Goal: Check status: Check status

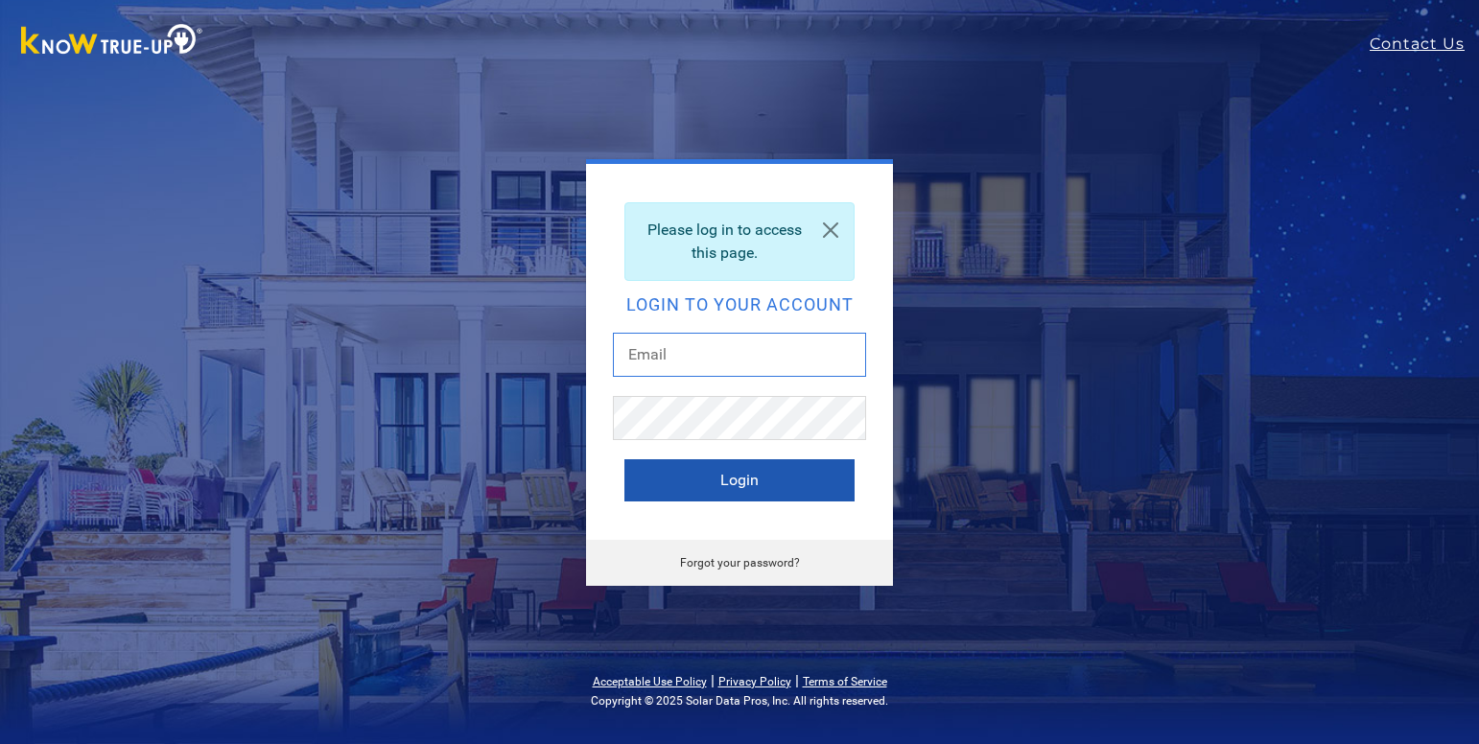
type input "[EMAIL_ADDRESS][DOMAIN_NAME]"
click at [636, 471] on button "Login" at bounding box center [739, 480] width 230 height 42
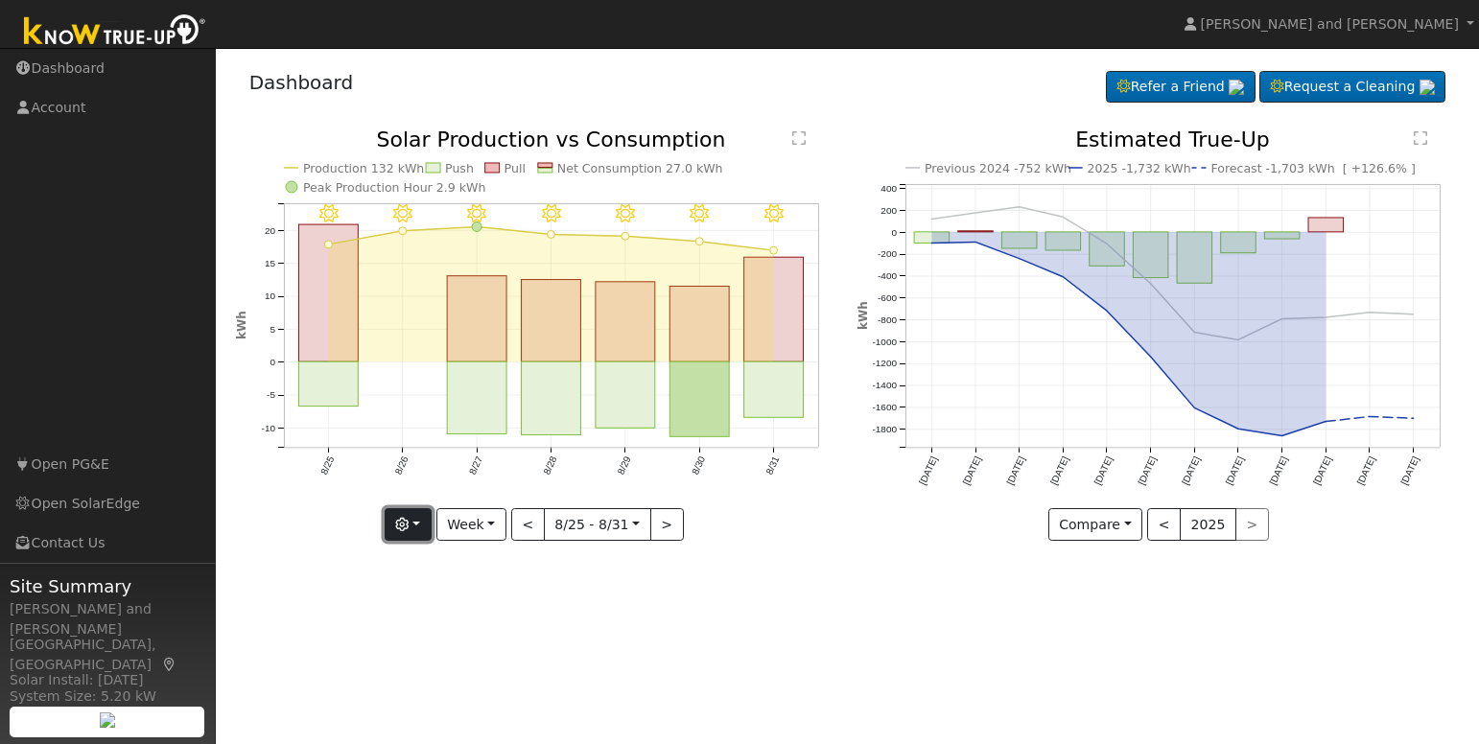
click at [418, 530] on button "button" at bounding box center [408, 524] width 47 height 33
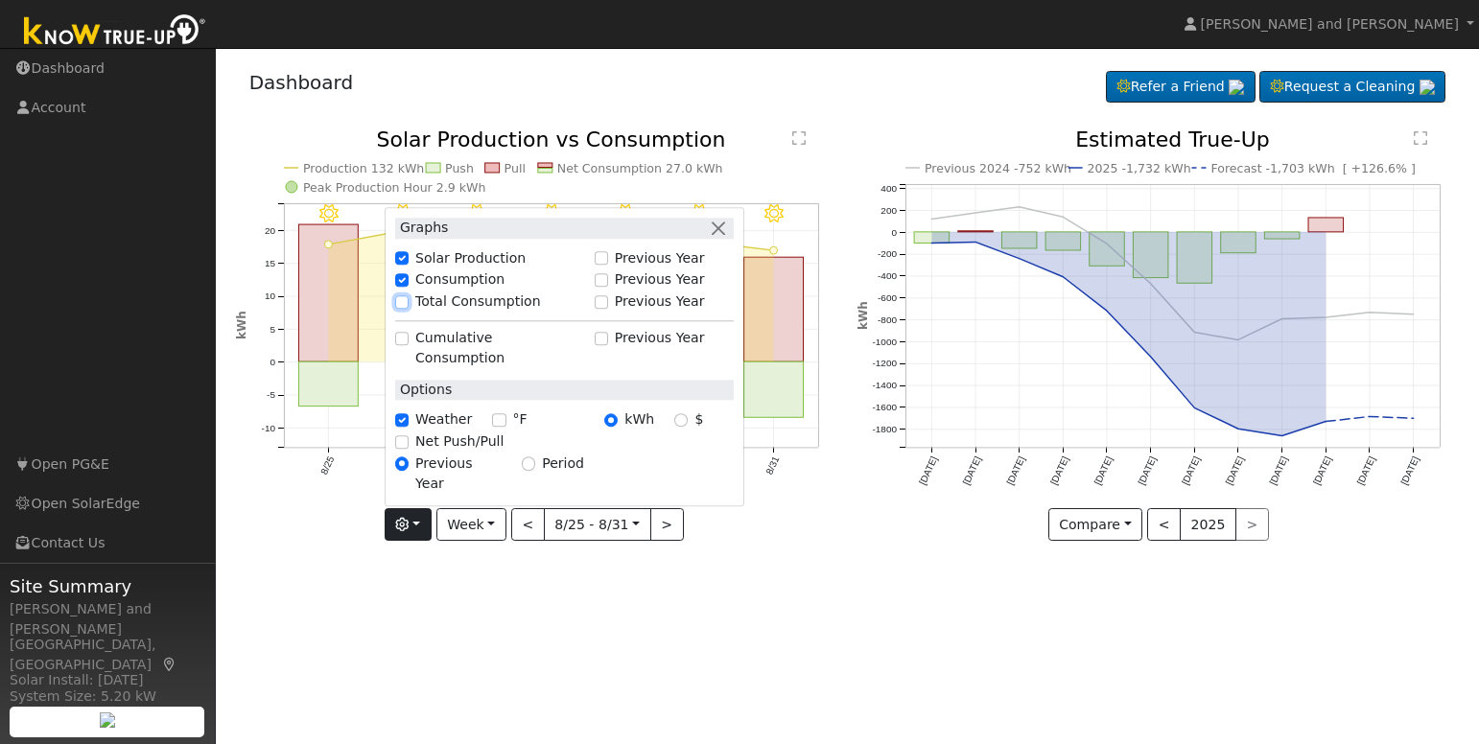
click at [409, 309] on input "Total Consumption" at bounding box center [401, 301] width 13 height 13
checkbox input "true"
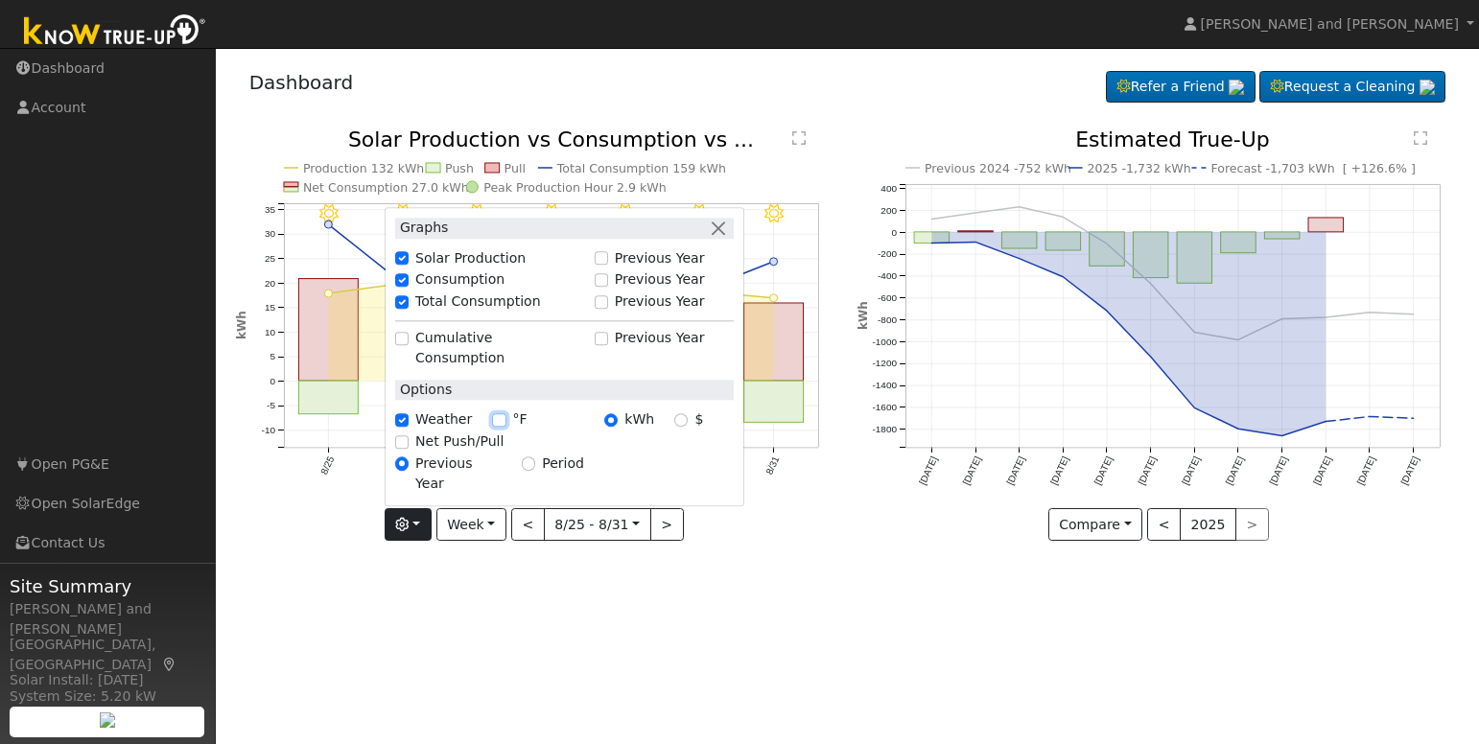
click at [501, 427] on input "°F" at bounding box center [498, 419] width 13 height 13
checkbox input "true"
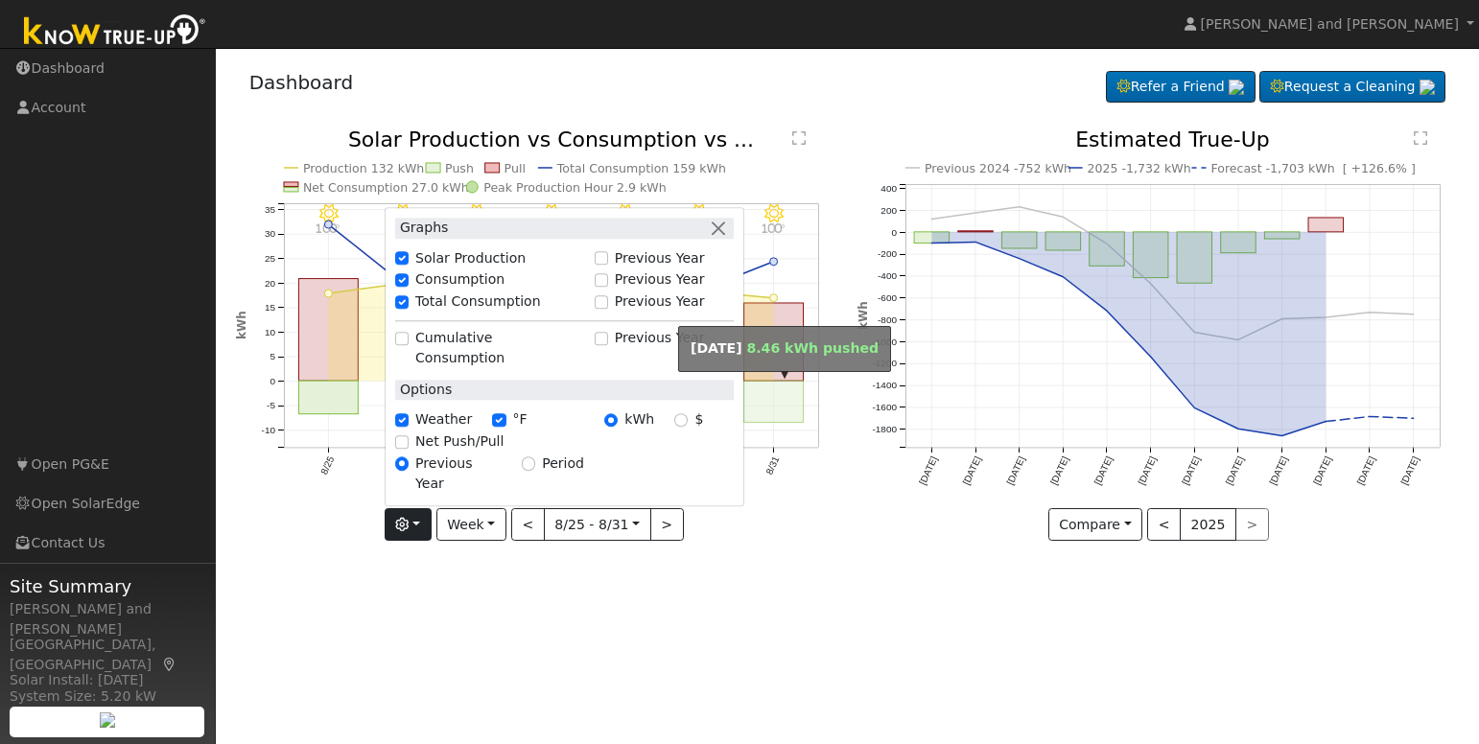
click at [787, 406] on rect "onclick=""" at bounding box center [773, 401] width 59 height 41
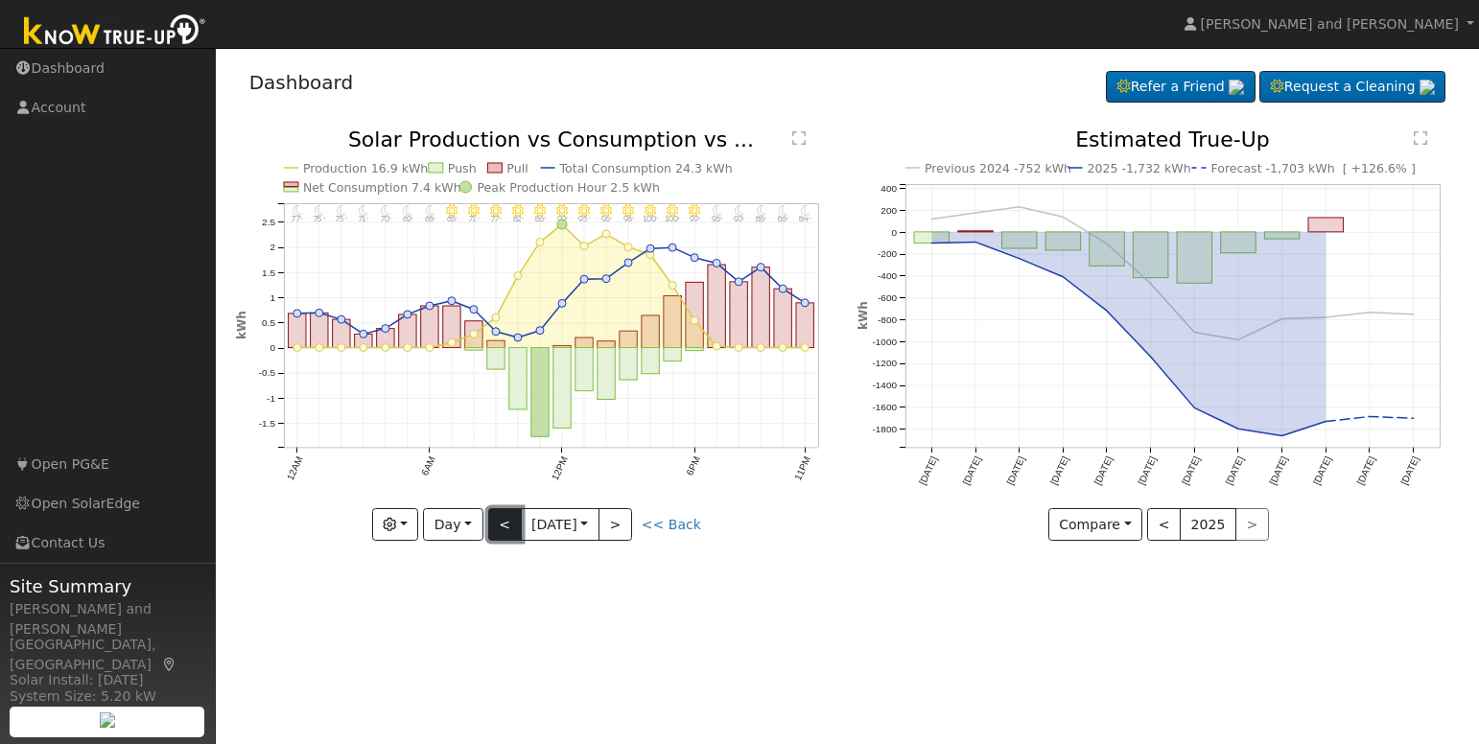
click at [510, 528] on button "<" at bounding box center [505, 524] width 34 height 33
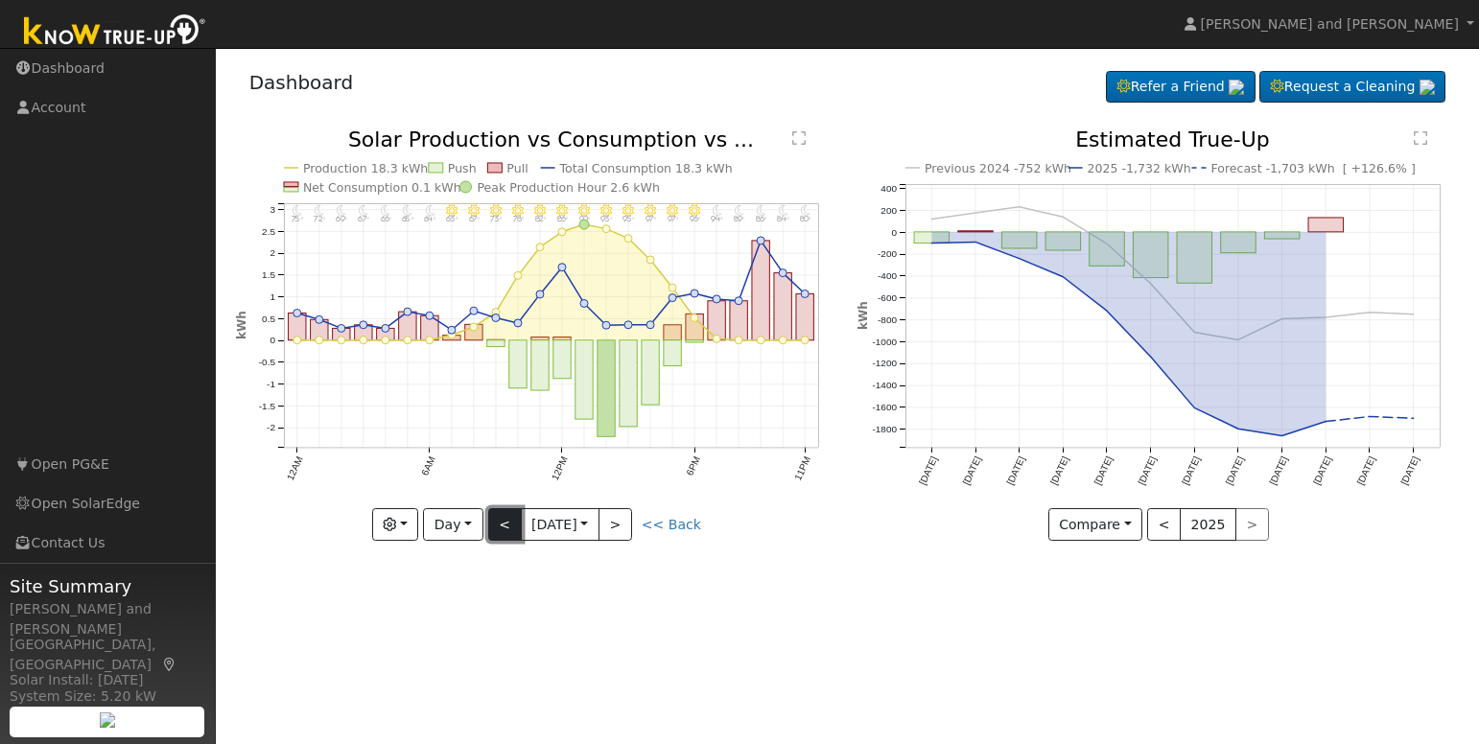
click at [510, 528] on button "<" at bounding box center [505, 524] width 34 height 33
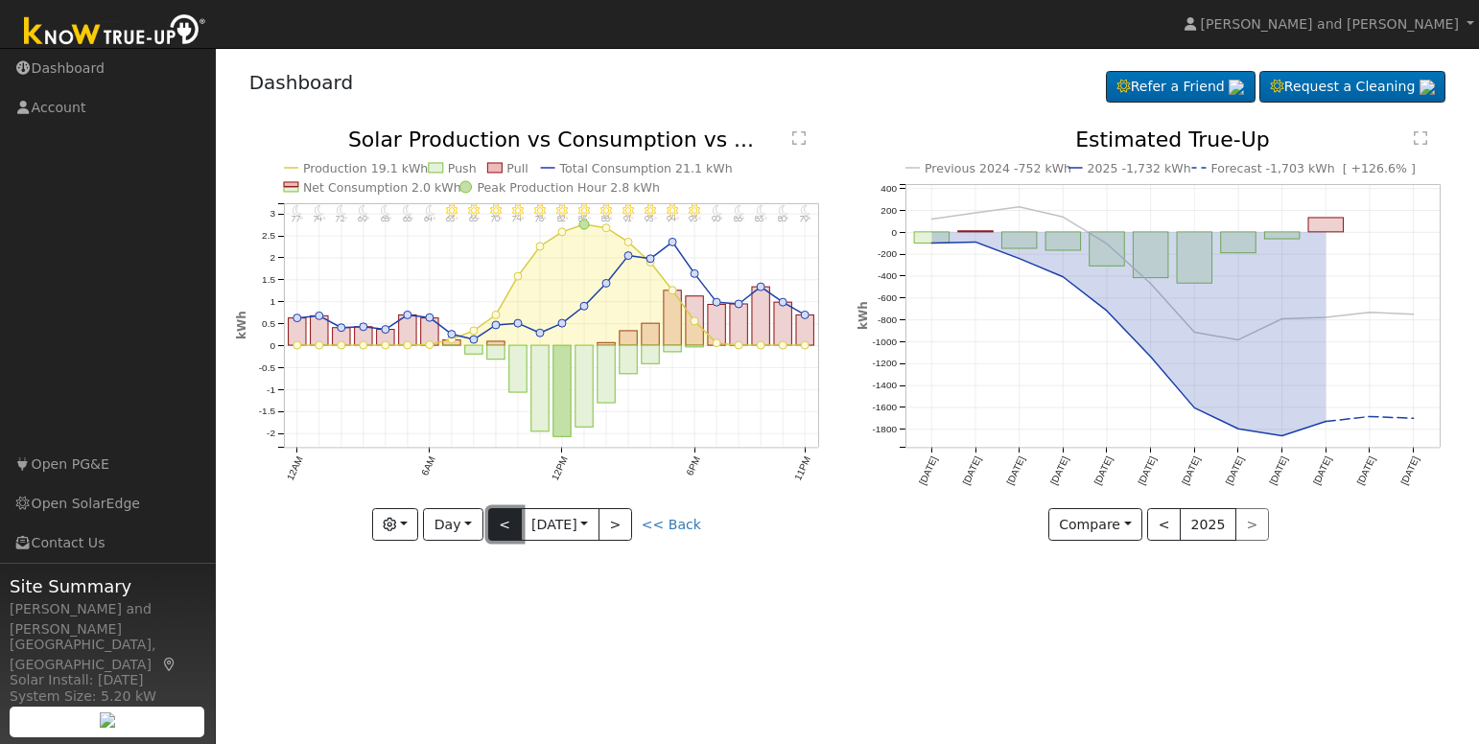
click at [510, 528] on button "<" at bounding box center [505, 524] width 34 height 33
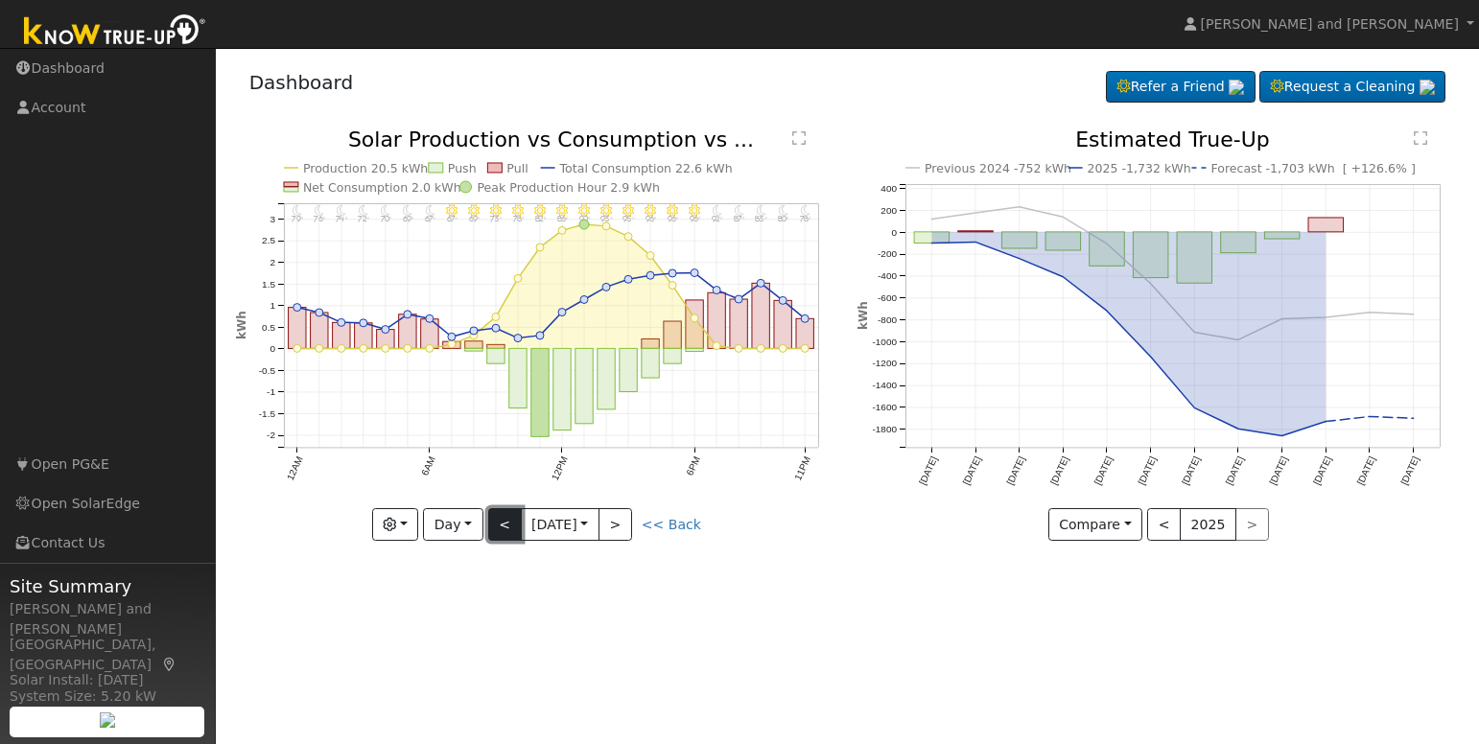
click at [510, 528] on button "<" at bounding box center [505, 524] width 34 height 33
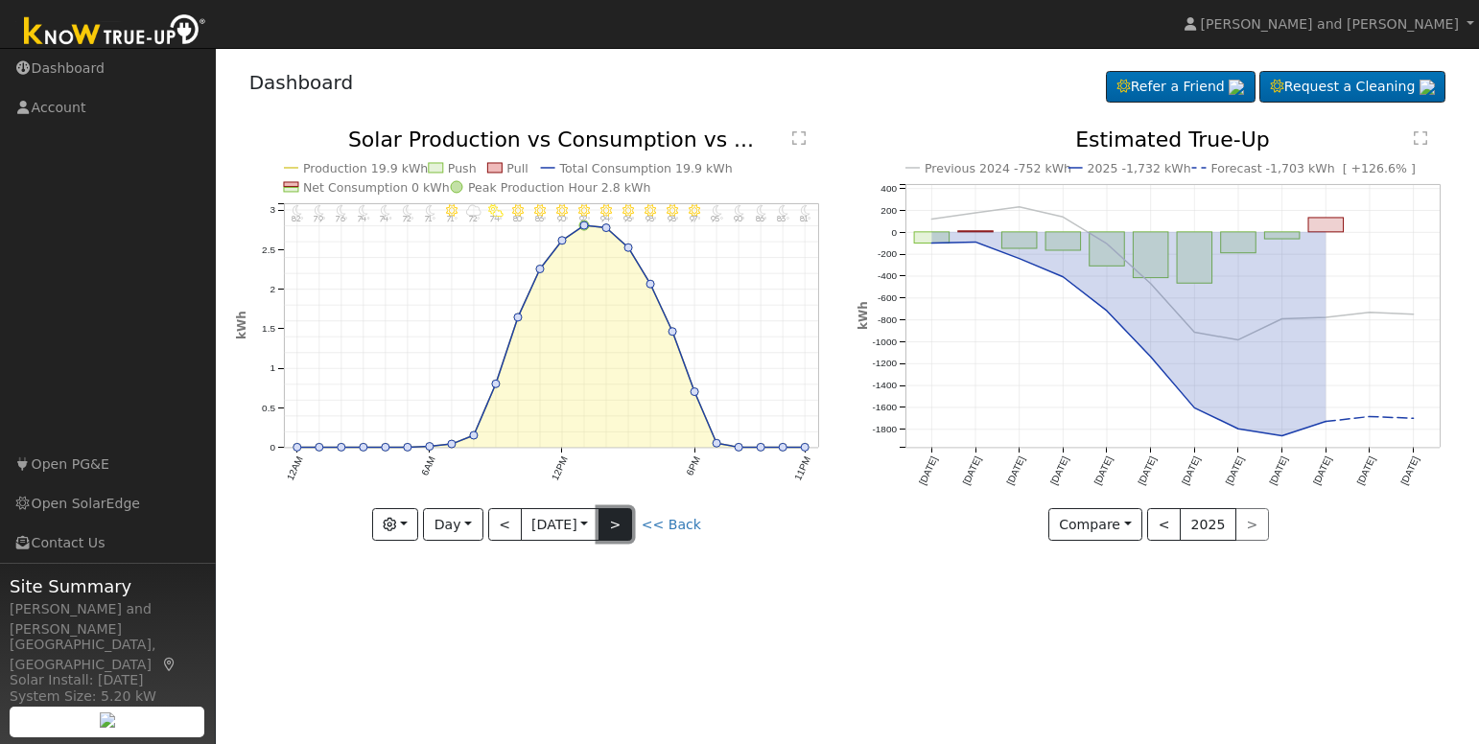
click at [620, 532] on button ">" at bounding box center [616, 524] width 34 height 33
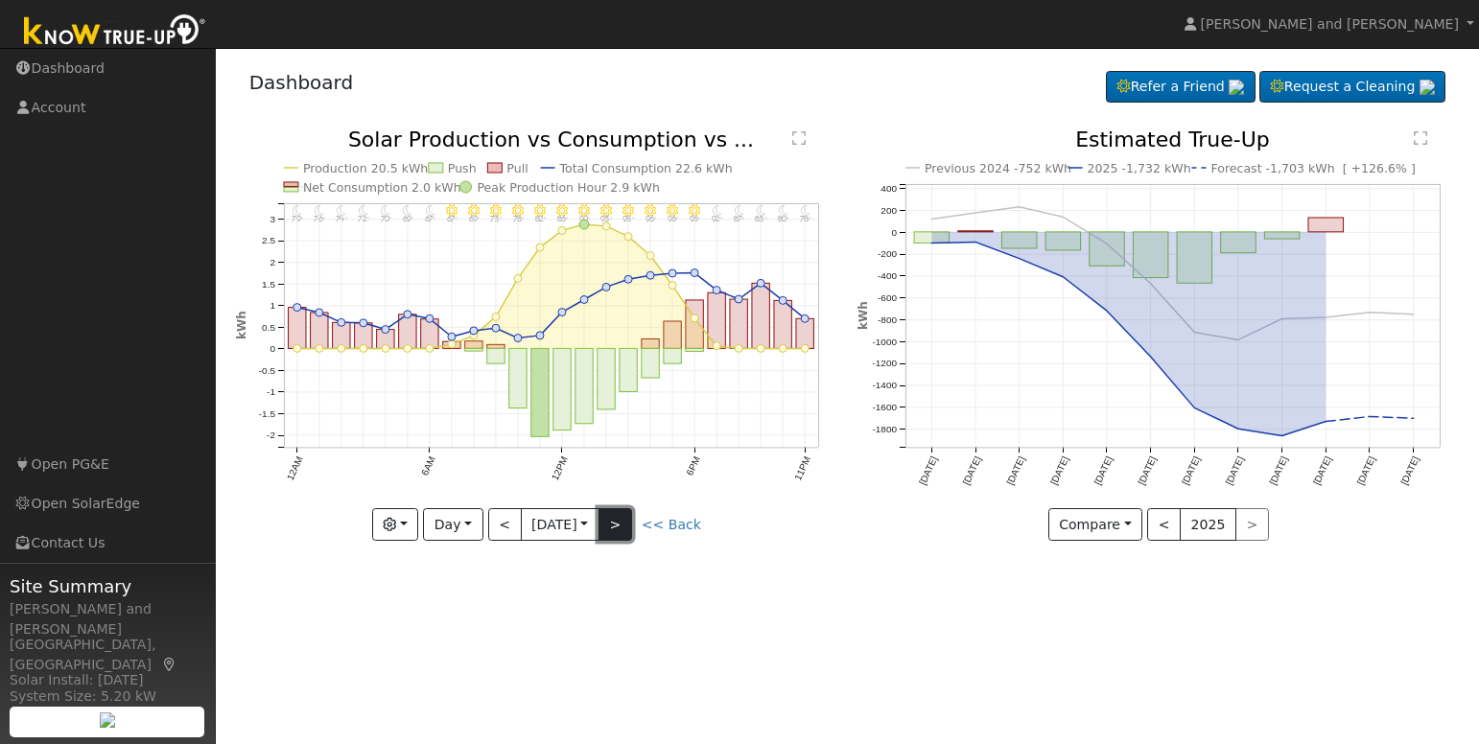
click at [620, 532] on button ">" at bounding box center [616, 524] width 34 height 33
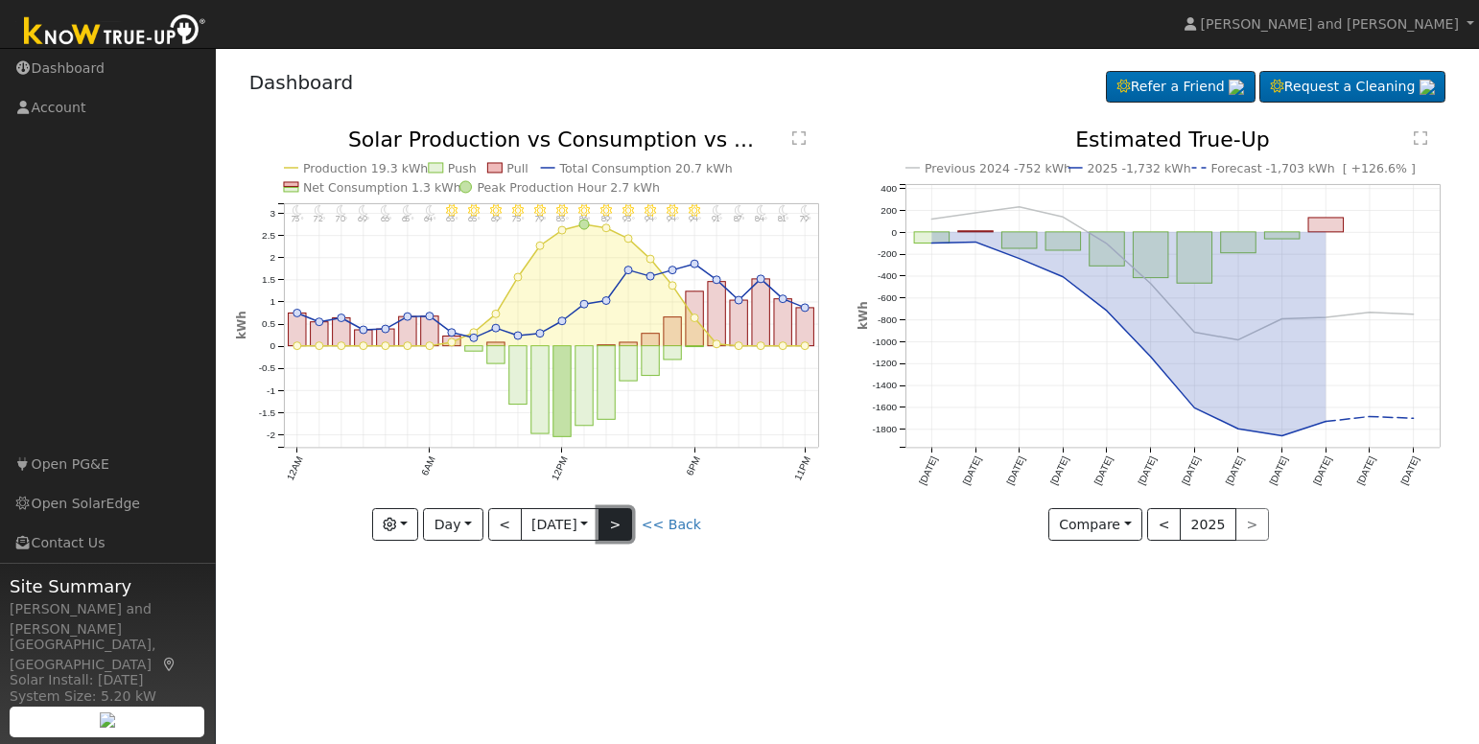
click at [620, 532] on button ">" at bounding box center [616, 524] width 34 height 33
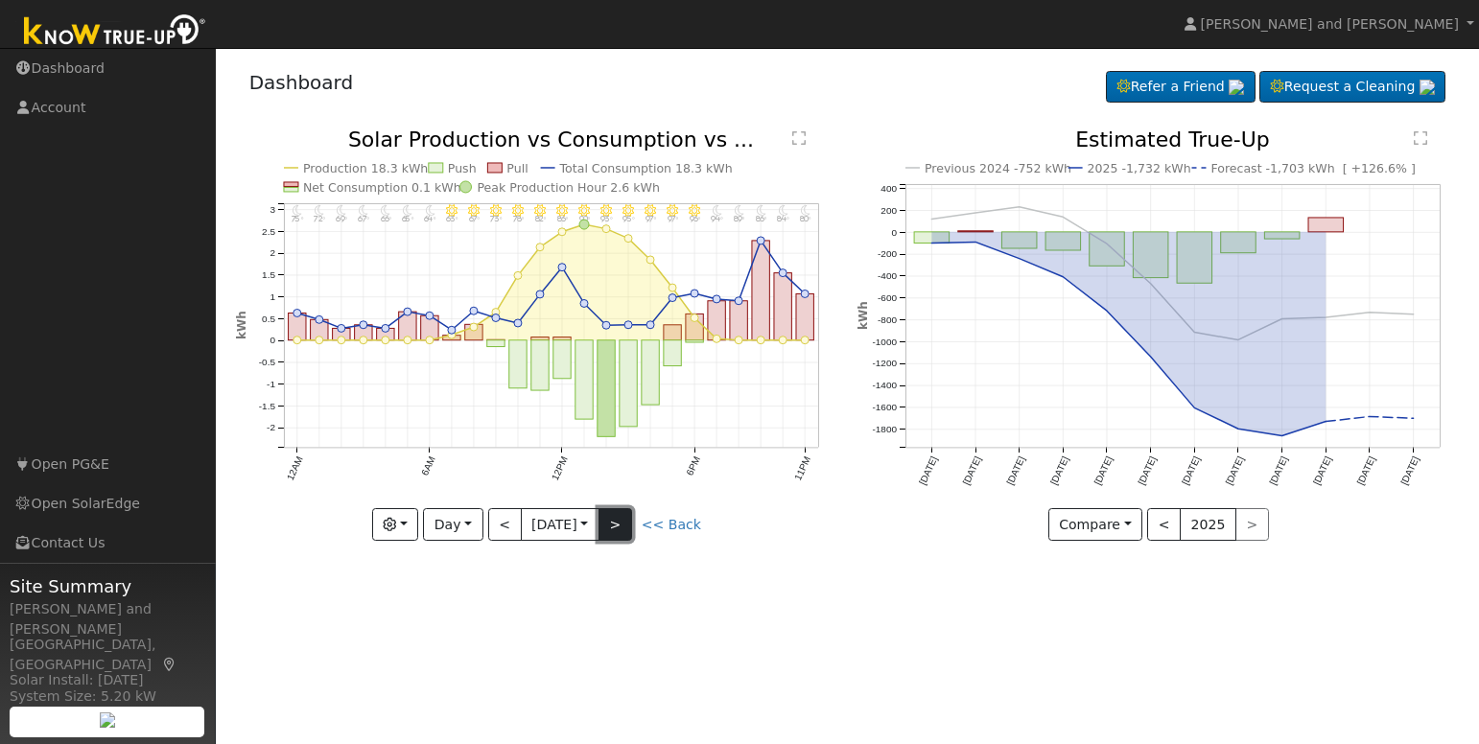
click at [620, 532] on button ">" at bounding box center [616, 524] width 34 height 33
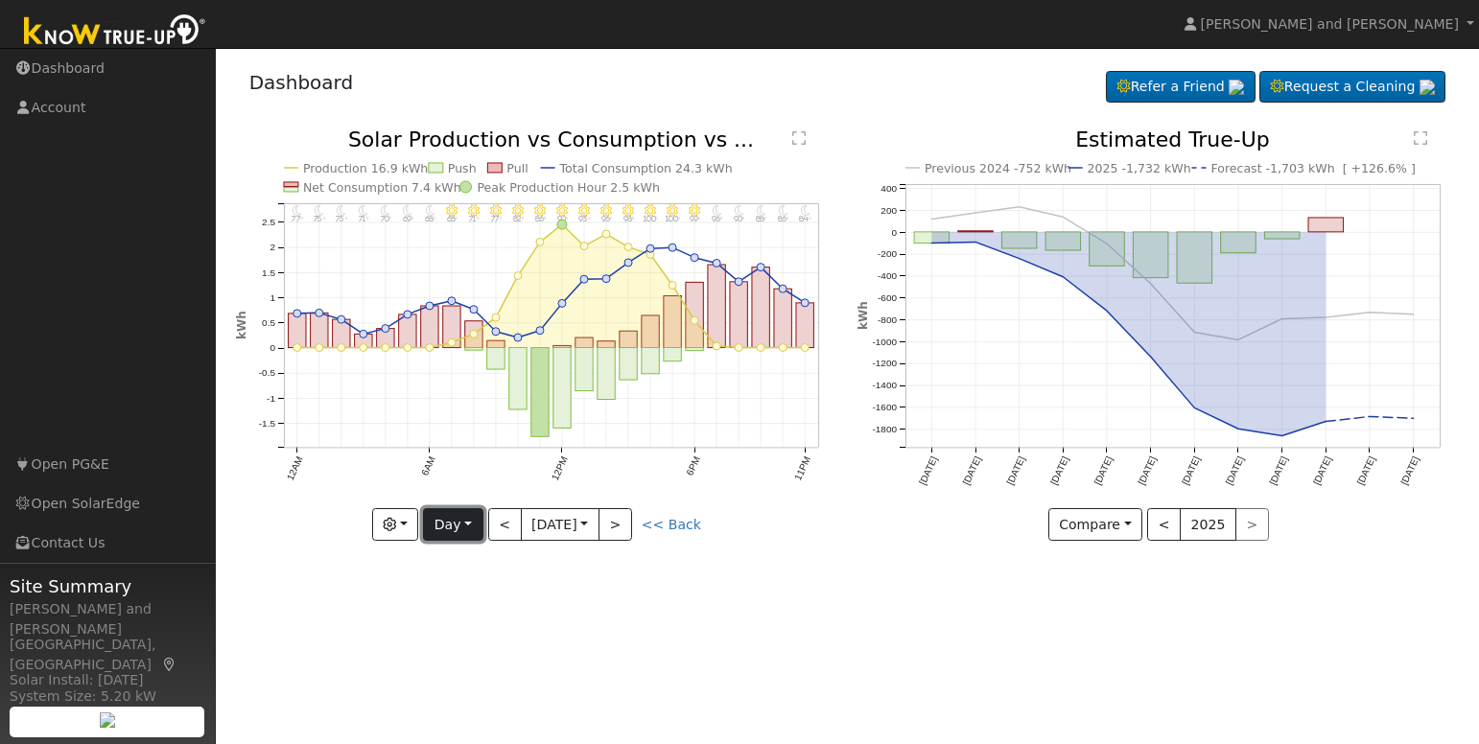
click at [473, 532] on button "Day" at bounding box center [452, 524] width 59 height 33
click at [476, 615] on link "Month" at bounding box center [490, 618] width 133 height 27
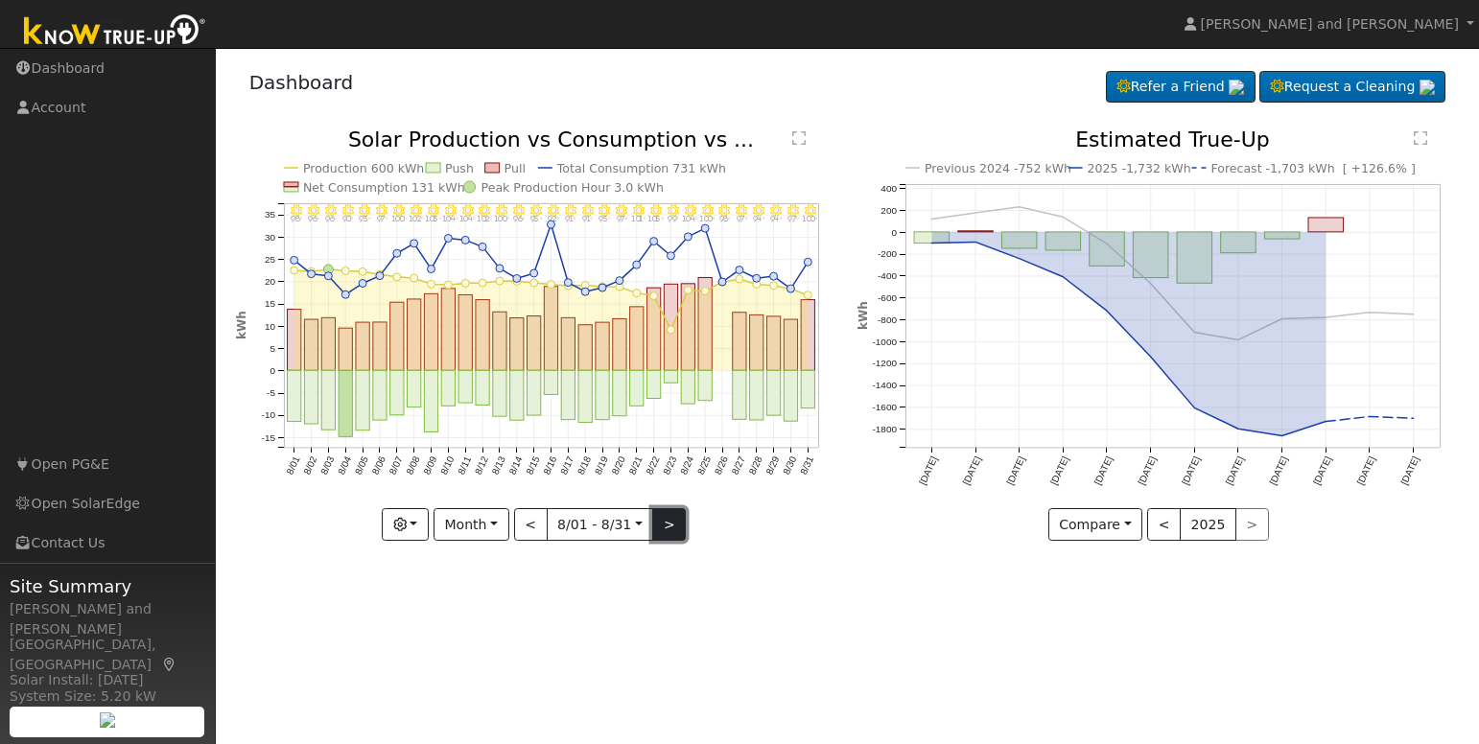
click at [657, 528] on button ">" at bounding box center [669, 524] width 34 height 33
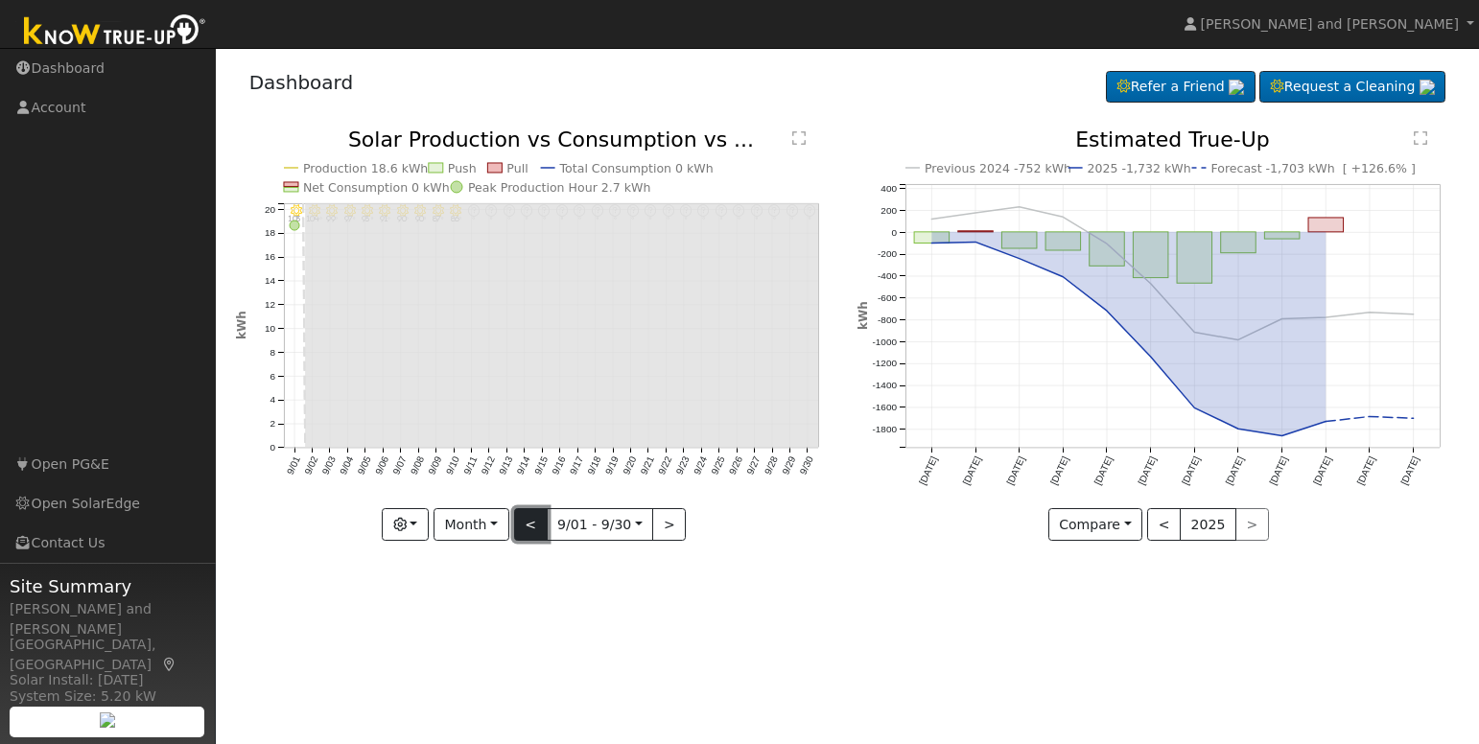
click at [536, 527] on button "<" at bounding box center [531, 524] width 34 height 33
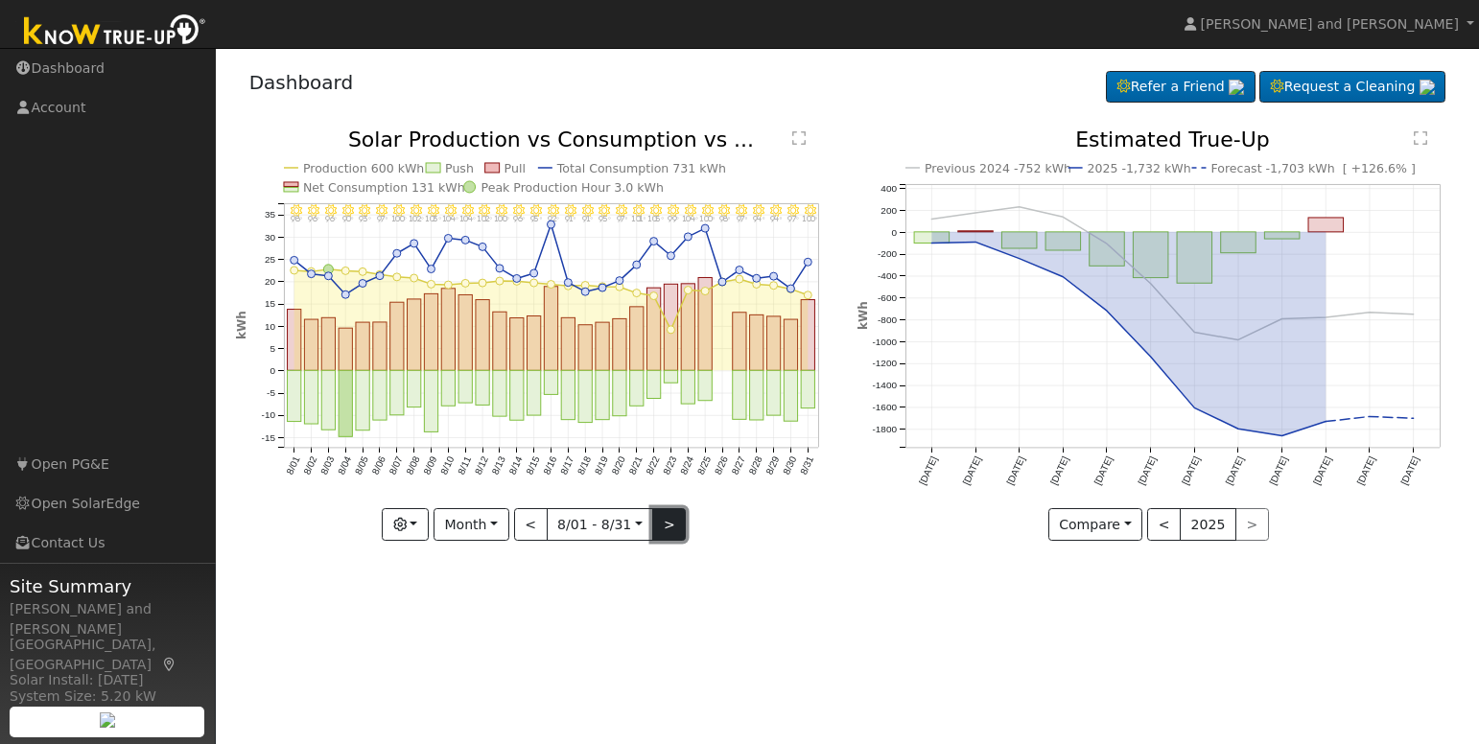
click at [662, 521] on button ">" at bounding box center [669, 524] width 34 height 33
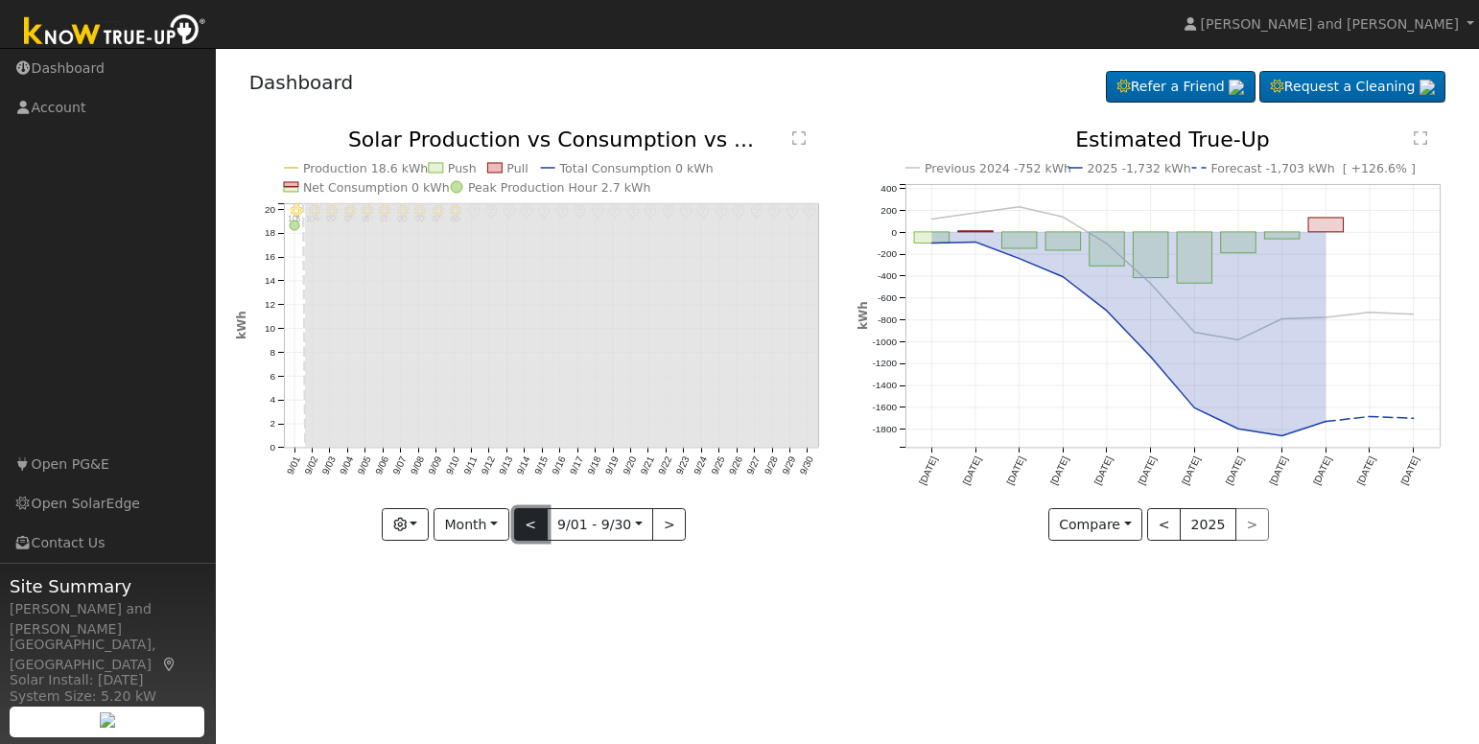
click at [534, 526] on button "<" at bounding box center [531, 524] width 34 height 33
type input "2025-08-01"
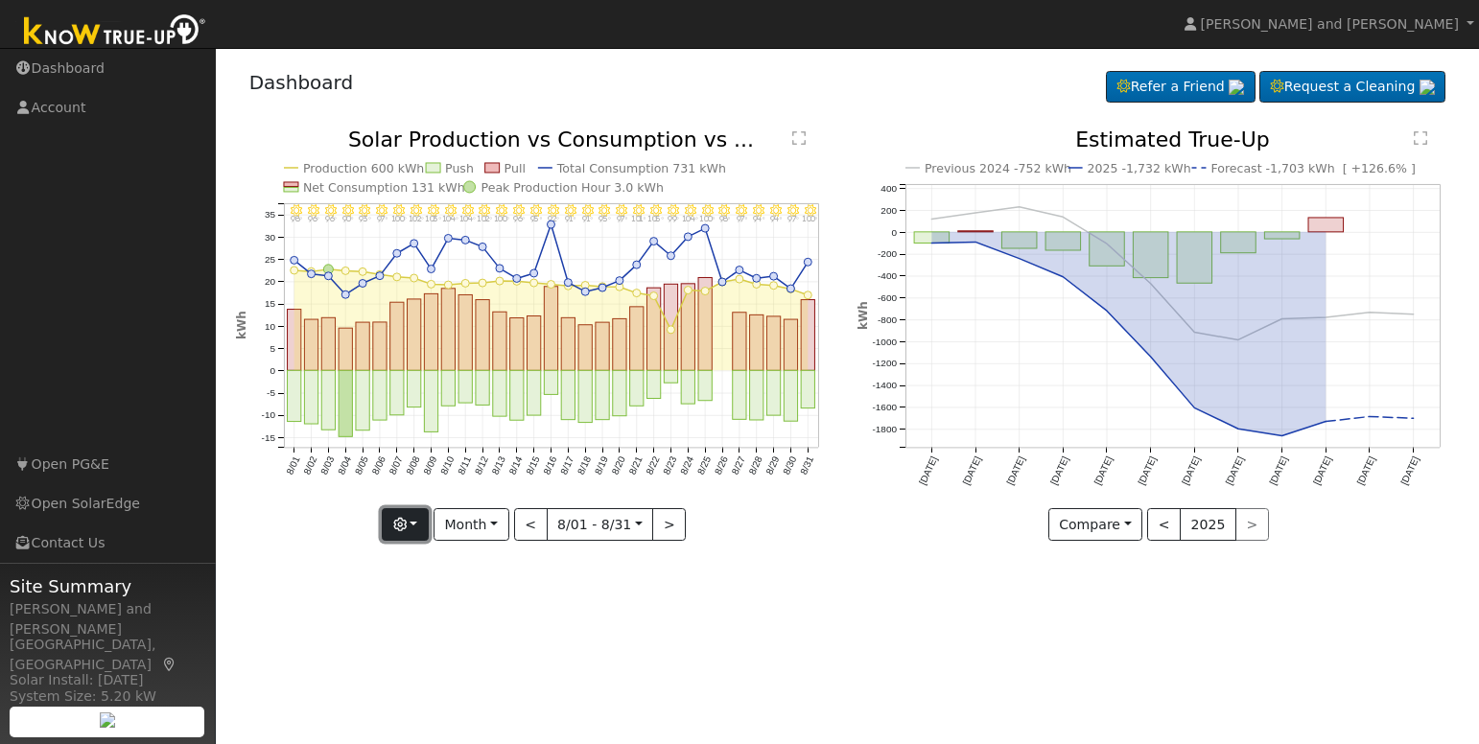
click at [421, 528] on button "button" at bounding box center [405, 524] width 47 height 33
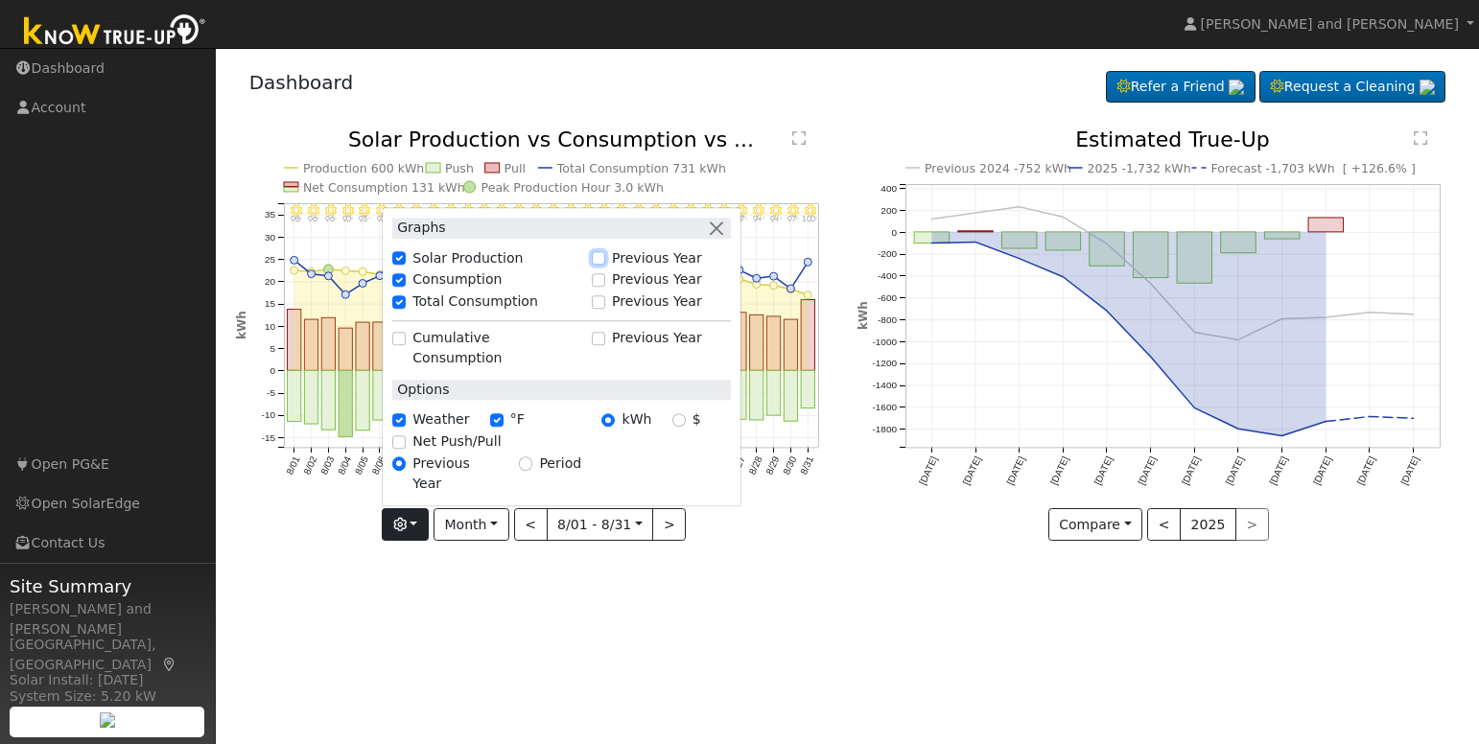
click at [605, 265] on input "Previous Year" at bounding box center [598, 257] width 13 height 13
checkbox input "true"
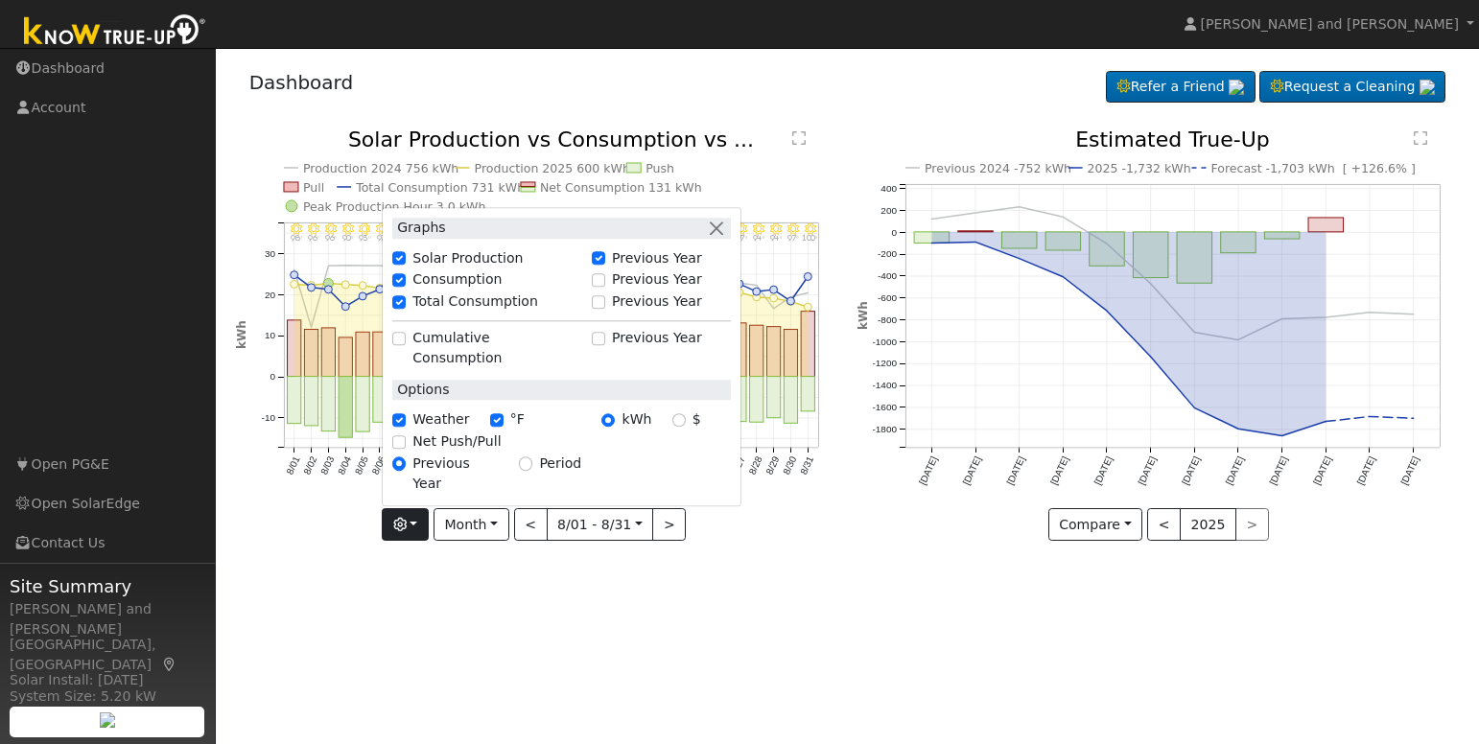
click at [474, 599] on div "User Profile First name Last name Email Email Notifications No Emails No Emails…" at bounding box center [847, 396] width 1263 height 696
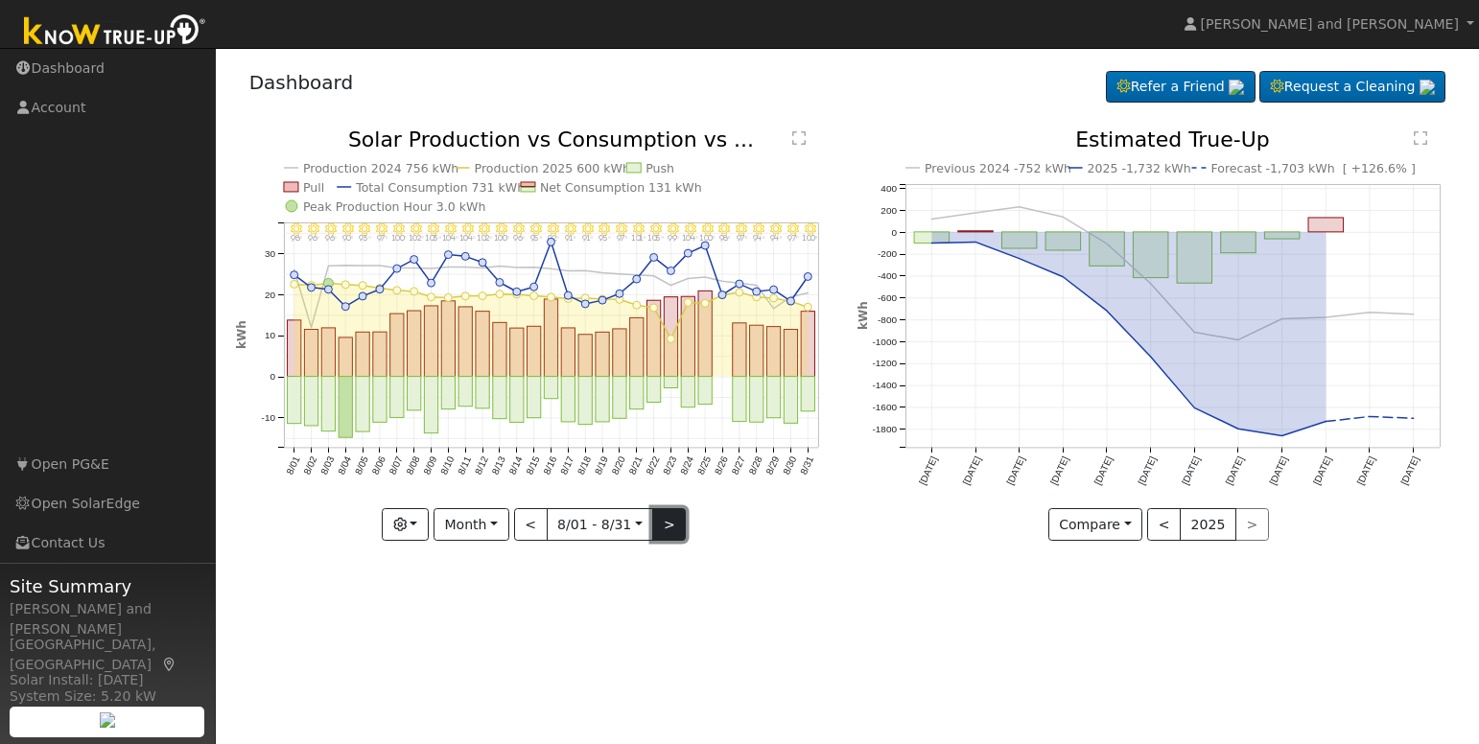
click at [668, 522] on button ">" at bounding box center [669, 524] width 34 height 33
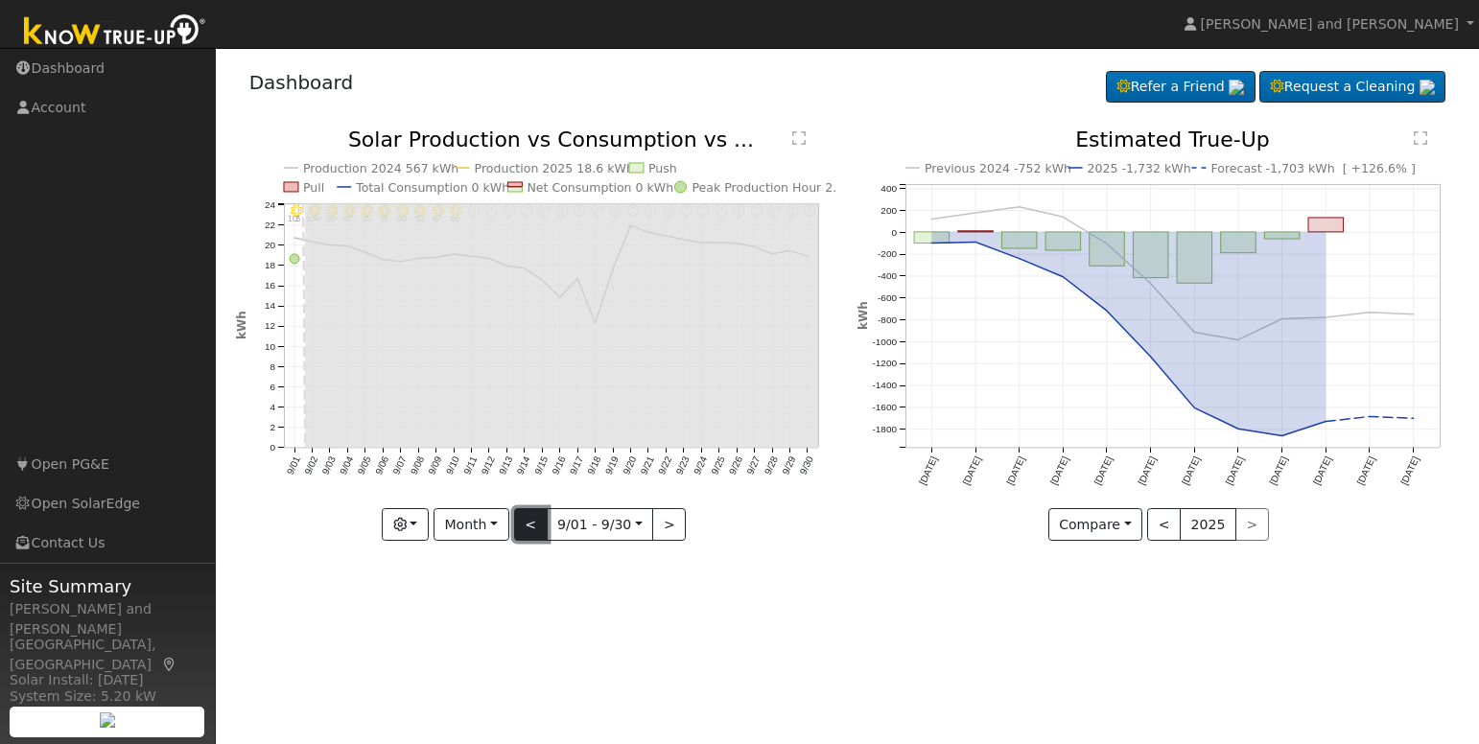
click at [533, 531] on button "<" at bounding box center [531, 524] width 34 height 33
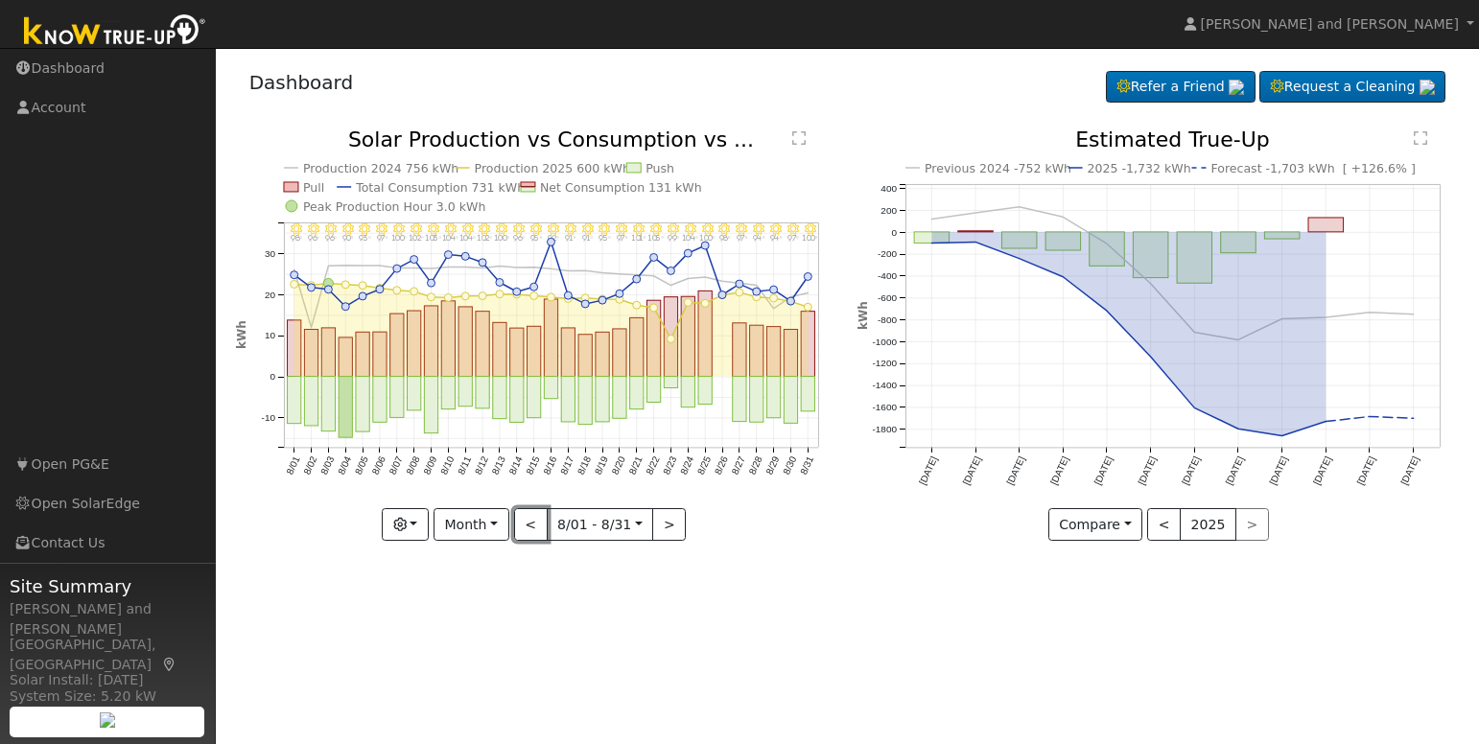
click at [533, 531] on button "<" at bounding box center [531, 524] width 34 height 33
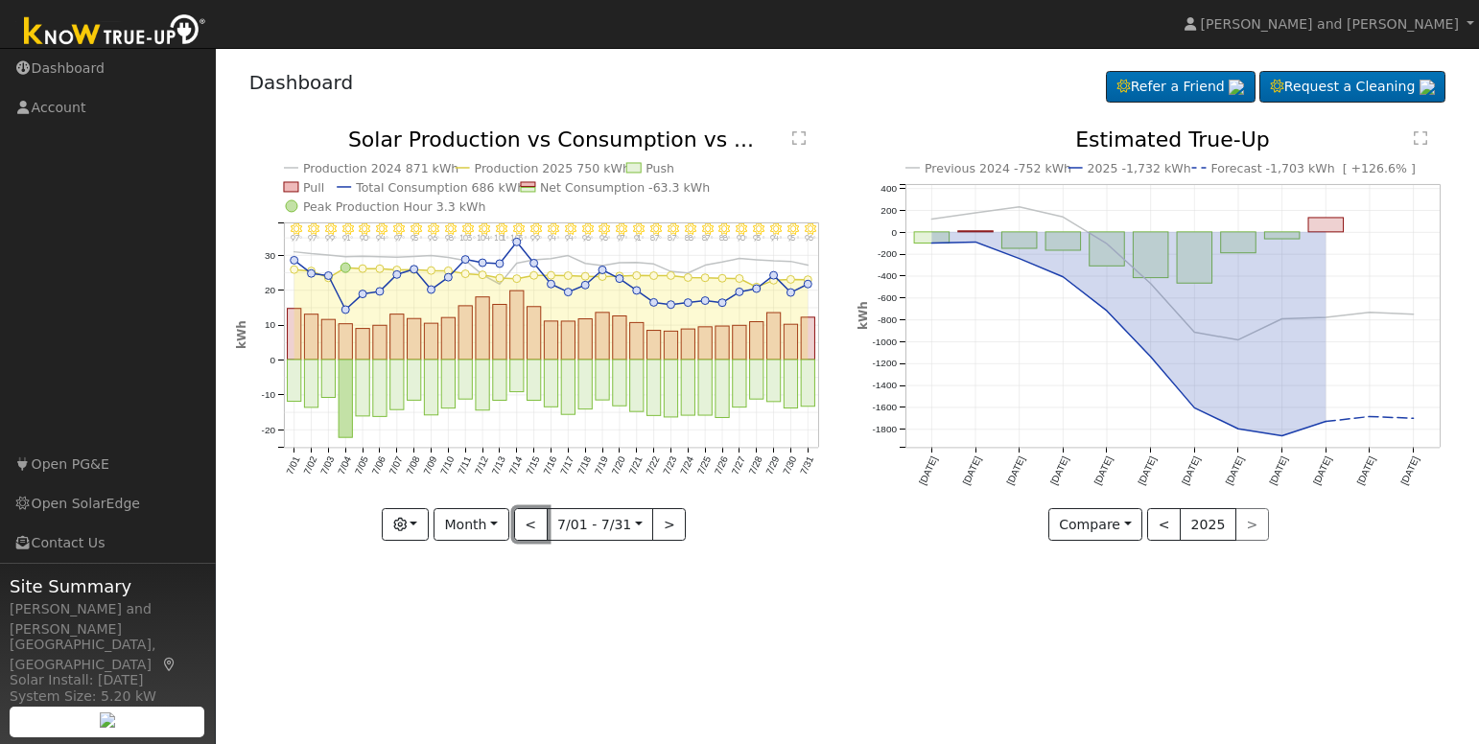
click at [533, 531] on button "<" at bounding box center [531, 524] width 34 height 33
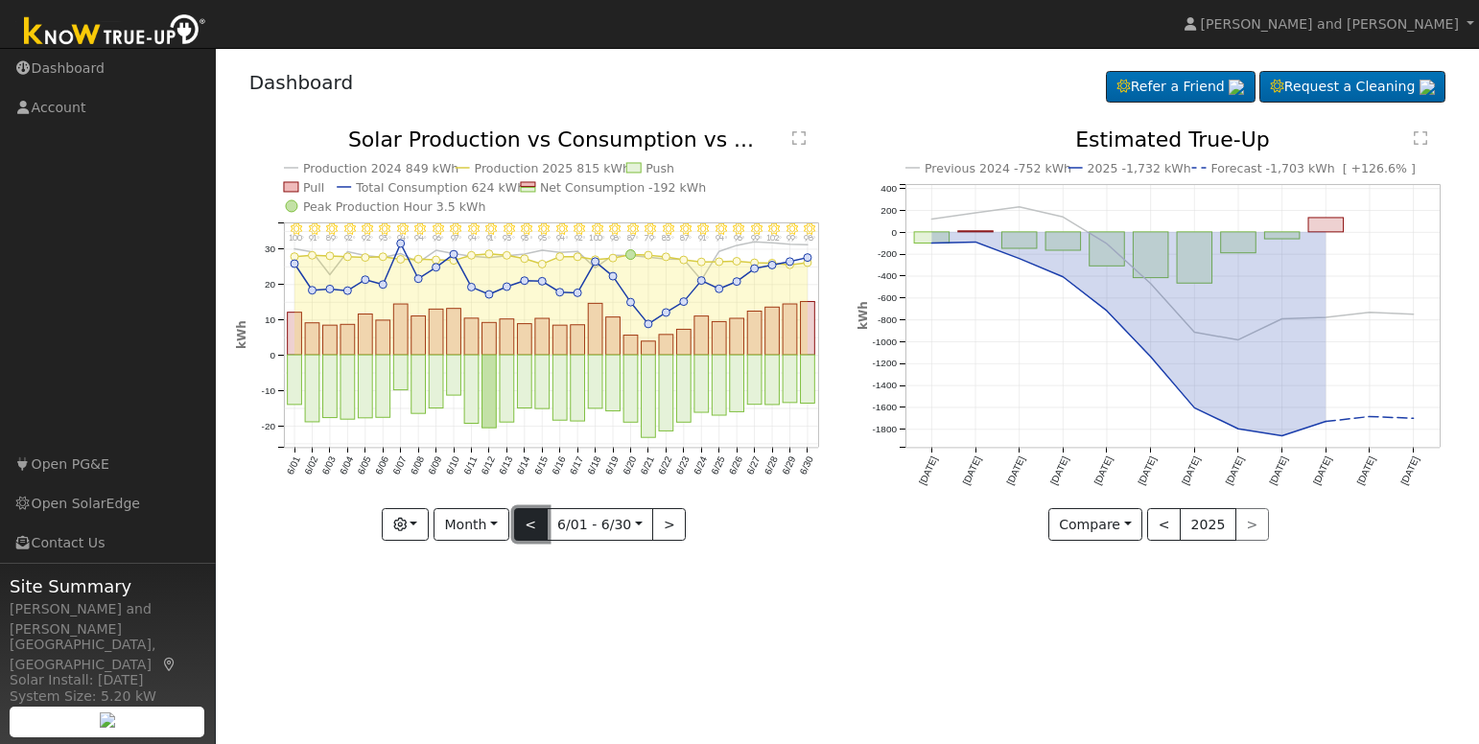
click at [532, 531] on button "<" at bounding box center [531, 524] width 34 height 33
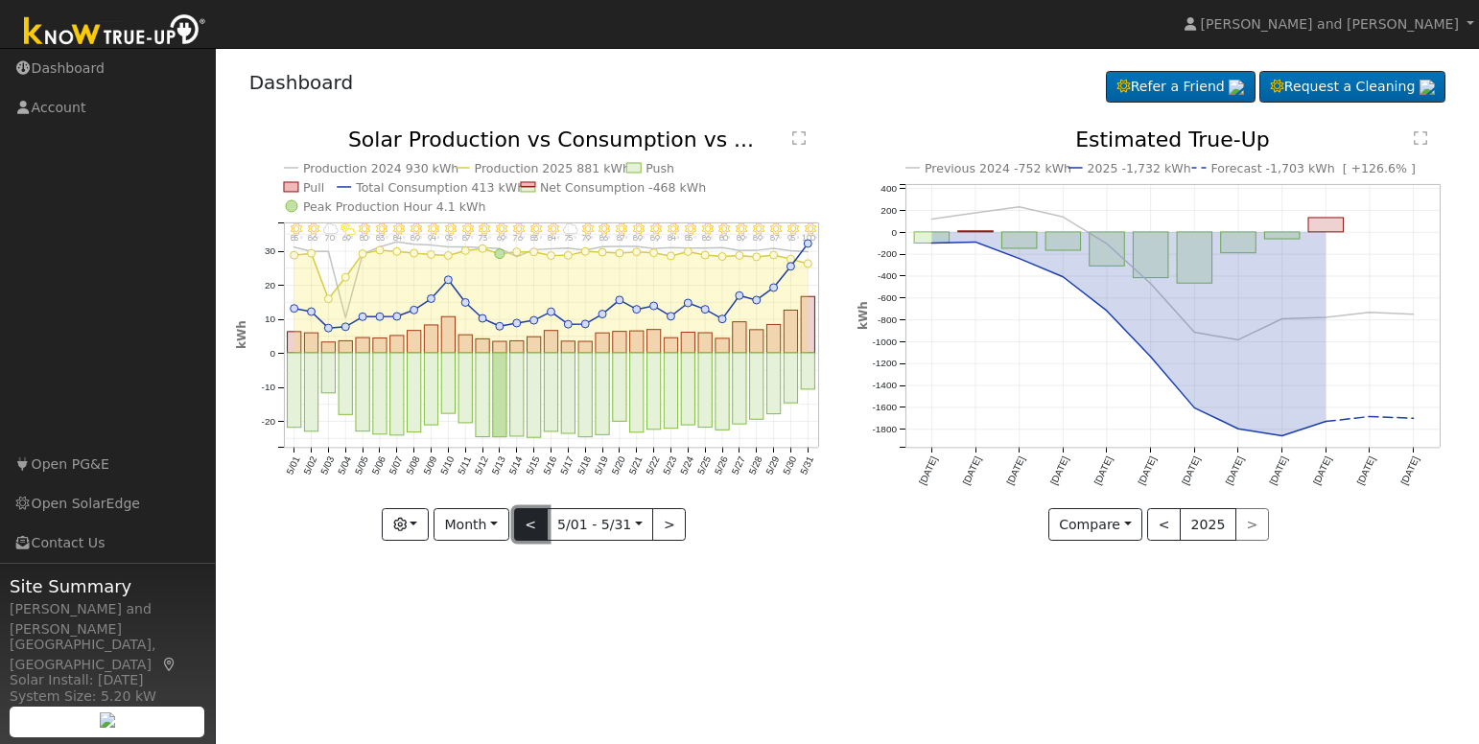
click at [532, 531] on button "<" at bounding box center [531, 524] width 34 height 33
type input "2025-04-01"
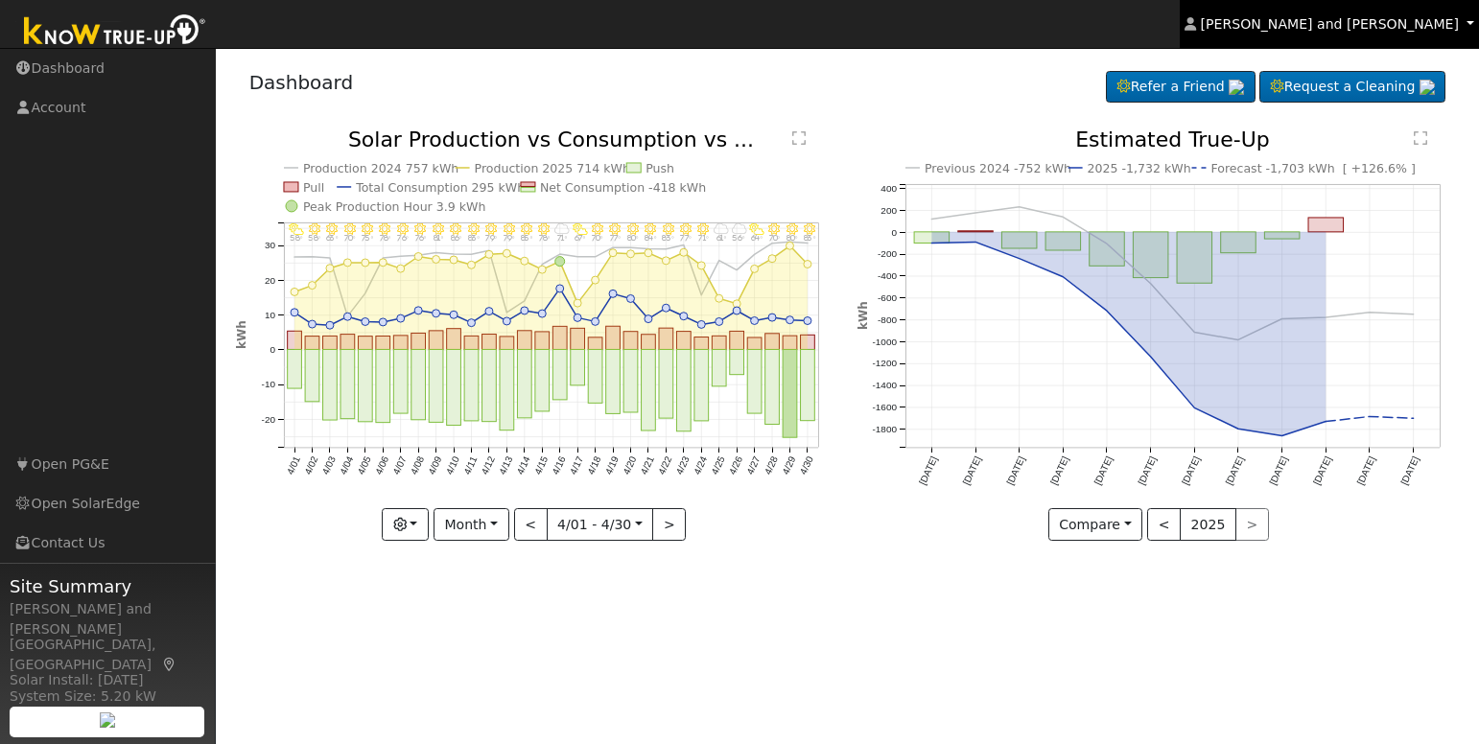
click at [1434, 25] on span "Michael and Connie Harris" at bounding box center [1330, 23] width 258 height 15
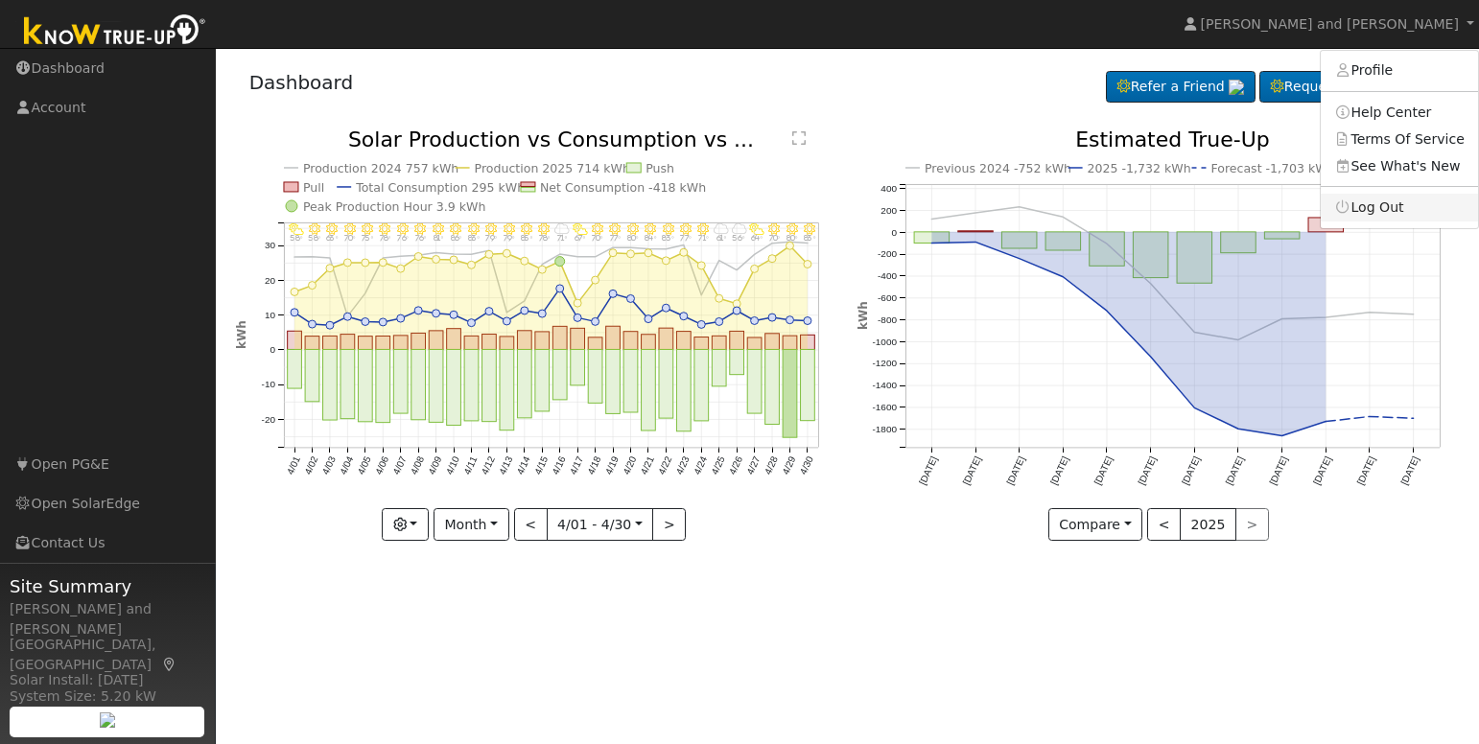
click at [1393, 212] on link "Log Out" at bounding box center [1399, 207] width 157 height 27
